Goal: Transaction & Acquisition: Download file/media

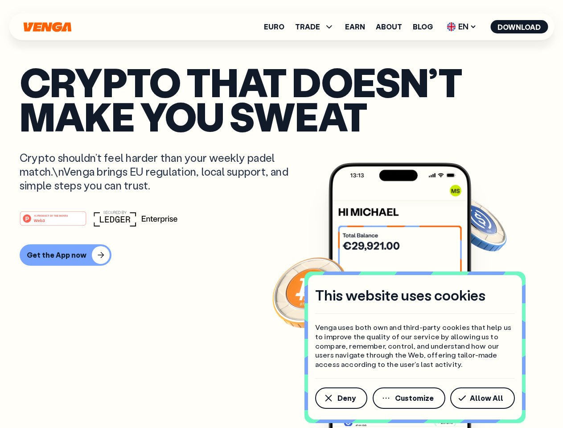
click at [281, 214] on div "#1 PRODUCT OF THE MONTH Web3" at bounding box center [282, 218] width 524 height 16
click at [340, 398] on span "Deny" at bounding box center [346, 397] width 18 height 7
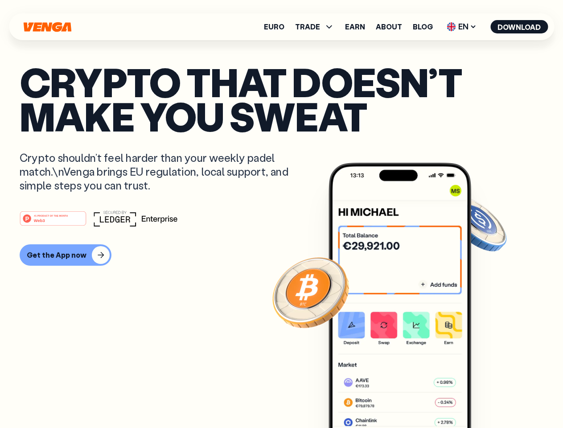
click at [410, 398] on img at bounding box center [399, 312] width 143 height 299
click at [484, 398] on article "Crypto that doesn’t make you sweat Crypto shouldn’t feel harder than your weekl…" at bounding box center [282, 232] width 524 height 334
click at [317, 27] on span "TRADE" at bounding box center [307, 26] width 25 height 7
click at [462, 27] on span "EN" at bounding box center [461, 27] width 36 height 14
click at [519, 27] on button "Download" at bounding box center [518, 26] width 57 height 13
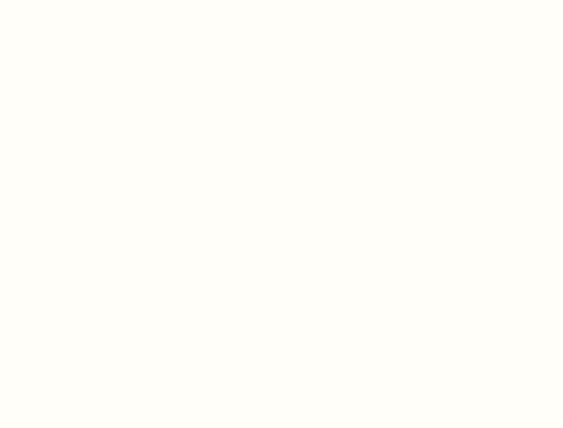
click at [64, 0] on html "This website uses cookies Venga uses both own and third-party cookies that help…" at bounding box center [281, 0] width 563 height 0
click at [54, 0] on html "This website uses cookies Venga uses both own and third-party cookies that help…" at bounding box center [281, 0] width 563 height 0
